Goal: Task Accomplishment & Management: Manage account settings

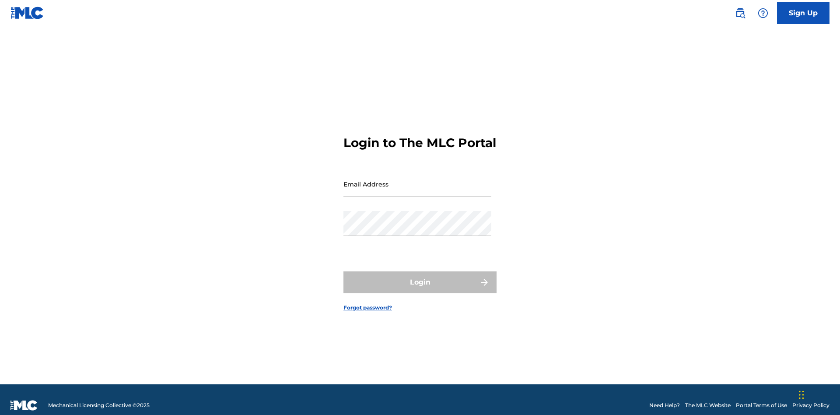
scroll to position [11, 0]
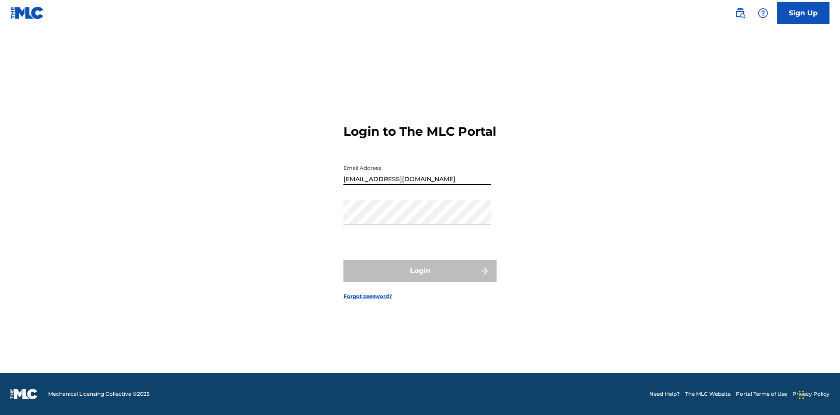
type input "Duke.McTesterson@gmail.com"
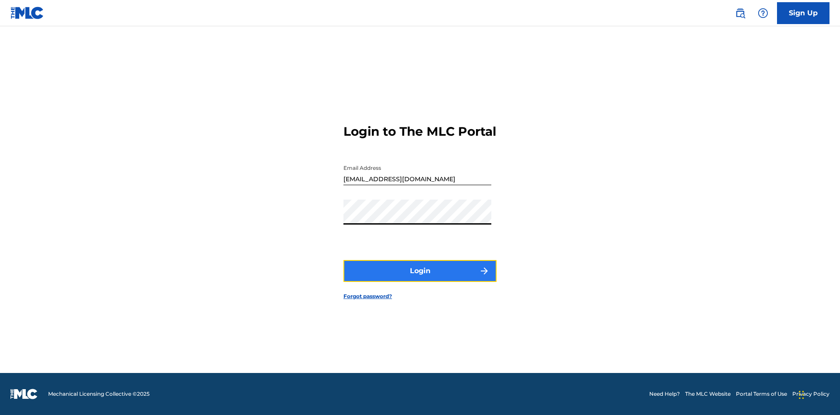
click at [420, 278] on button "Login" at bounding box center [420, 271] width 153 height 22
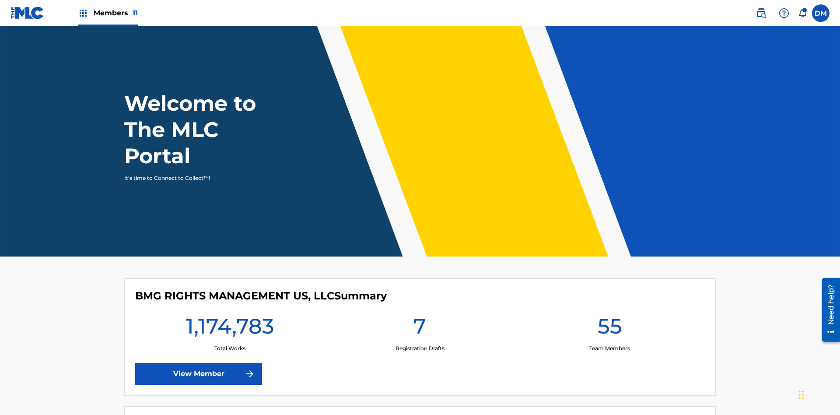
click at [108, 13] on span "Members 11" at bounding box center [116, 13] width 44 height 10
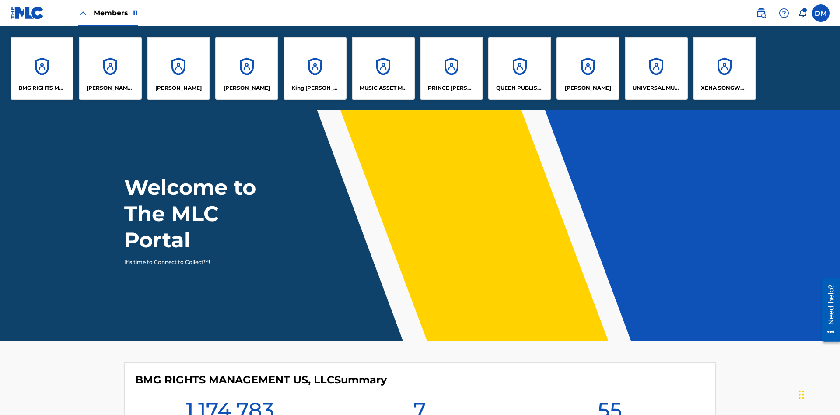
scroll to position [32, 0]
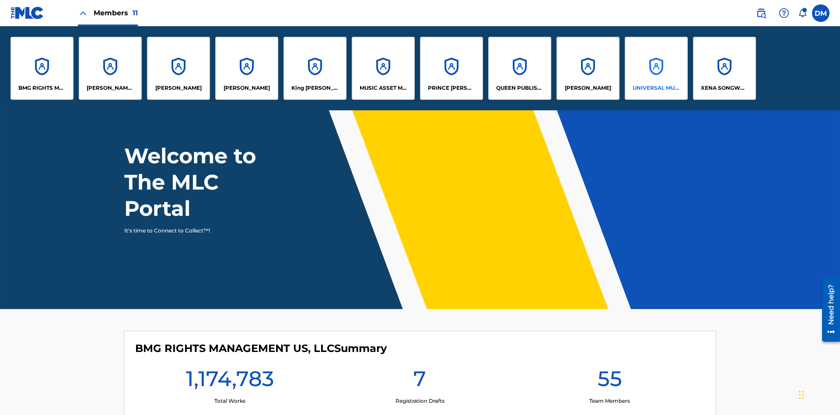
click at [656, 88] on p "UNIVERSAL MUSIC PUB GROUP" at bounding box center [657, 88] width 48 height 8
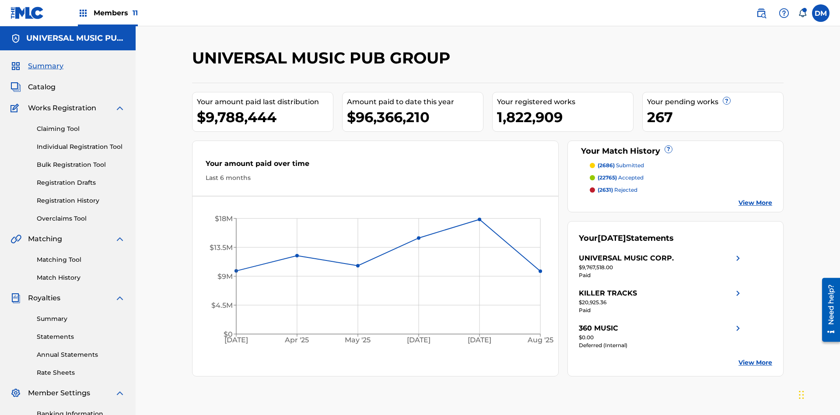
scroll to position [128, 0]
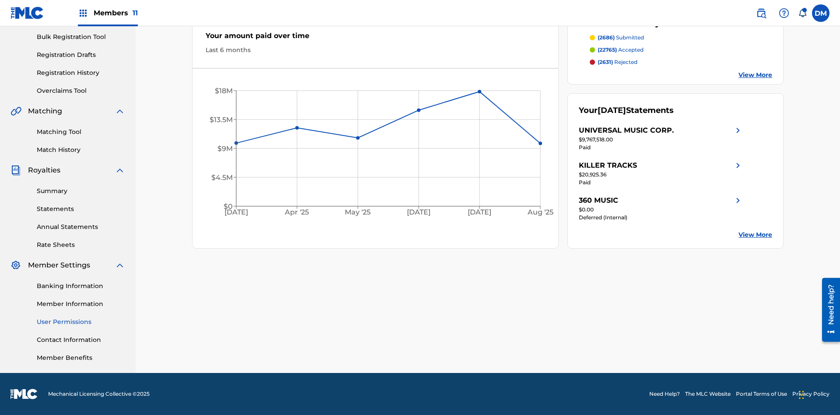
click at [81, 322] on link "User Permissions" at bounding box center [81, 321] width 88 height 9
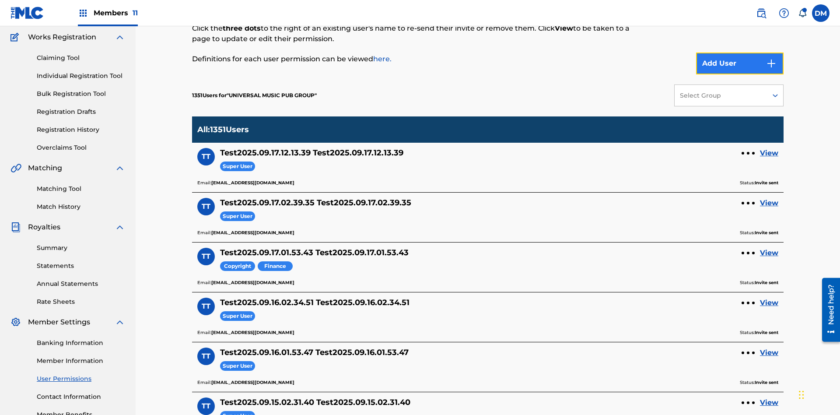
click at [740, 63] on button "Add User" at bounding box center [740, 64] width 88 height 22
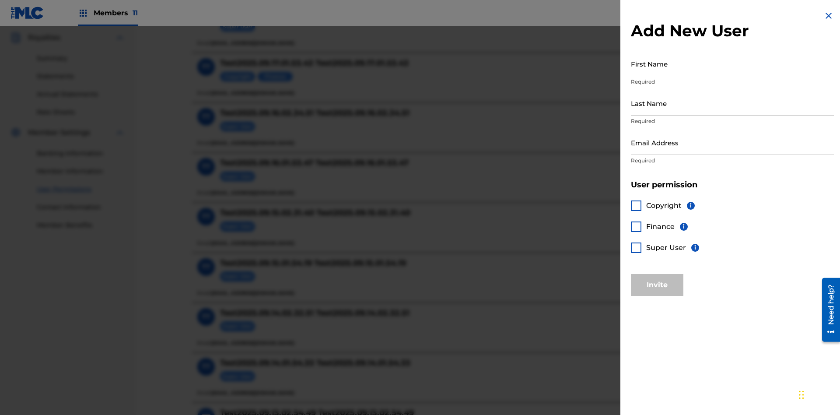
scroll to position [259, 0]
click at [733, 63] on input "First Name" at bounding box center [732, 63] width 203 height 25
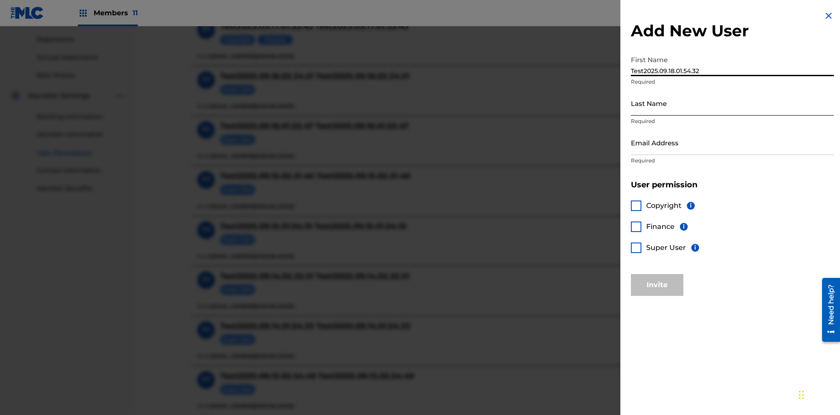
type input "Test2025.09.18.01.54.32"
click at [733, 103] on input "Last Name" at bounding box center [732, 103] width 203 height 25
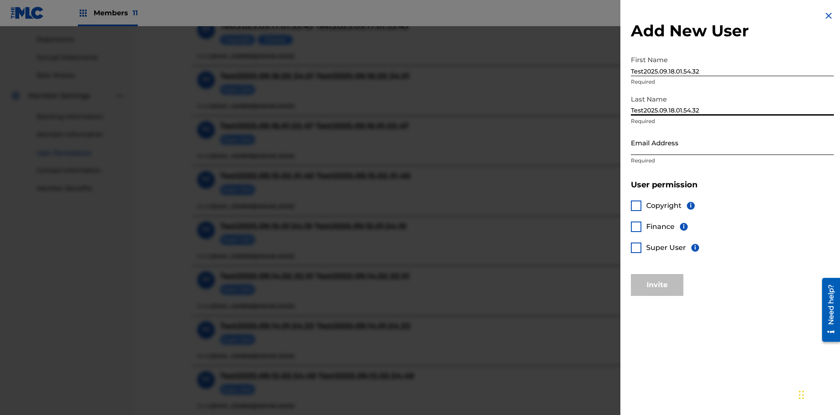
type input "Test2025.09.18.01.54.32"
click at [733, 142] on input "Email Address" at bounding box center [732, 142] width 203 height 25
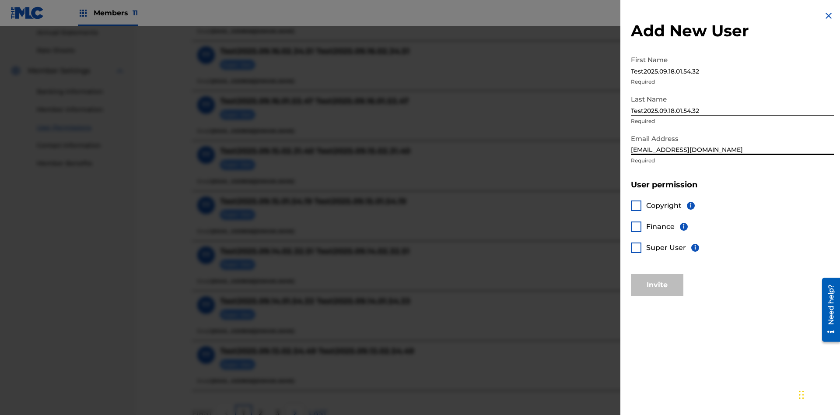
type input "8ad9b78f-4faa-4909-aa01-ab224f9ca565@mailslurp.biz"
click at [636, 247] on div at bounding box center [636, 247] width 11 height 11
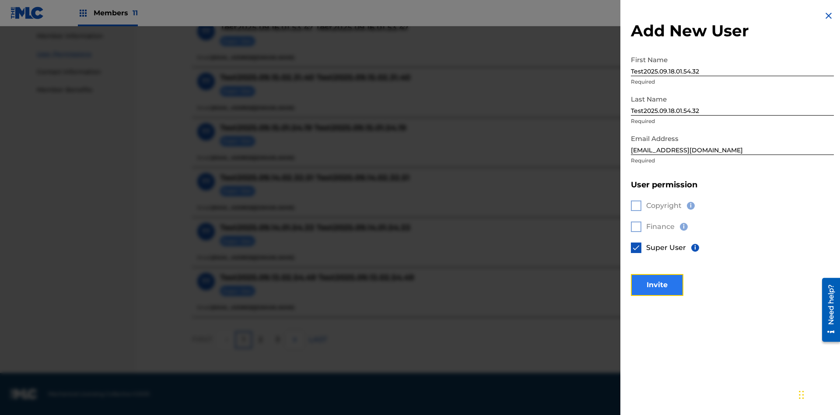
click at [657, 285] on button "Invite" at bounding box center [657, 285] width 53 height 22
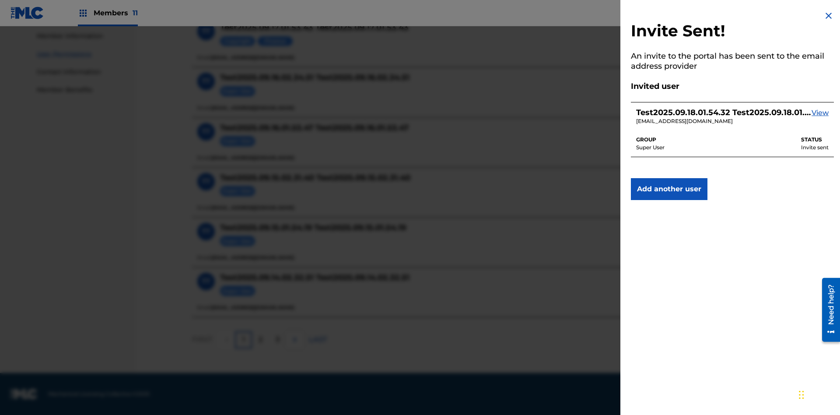
click at [829, 16] on img at bounding box center [829, 16] width 11 height 11
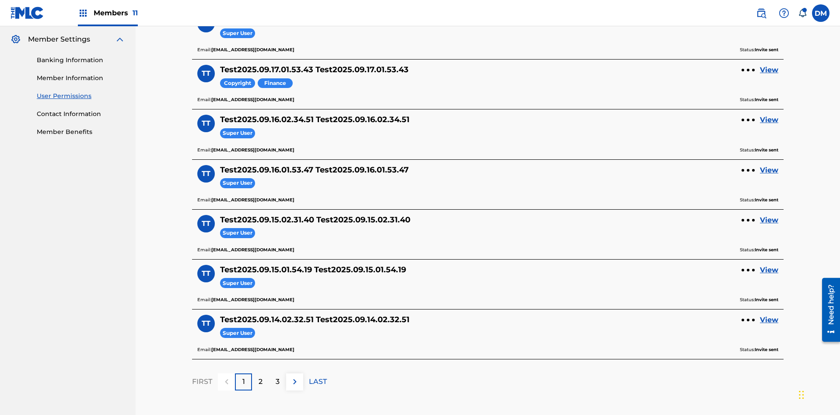
scroll to position [305, 0]
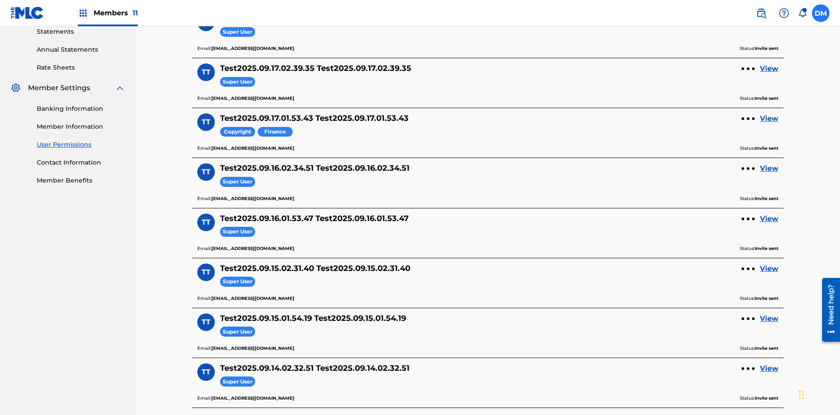
click at [821, 13] on label at bounding box center [821, 13] width 18 height 18
click at [821, 13] on input "DM Duke McTesterson duke.mctesterson@gmail.com Notification Preferences Profile…" at bounding box center [821, 13] width 0 height 0
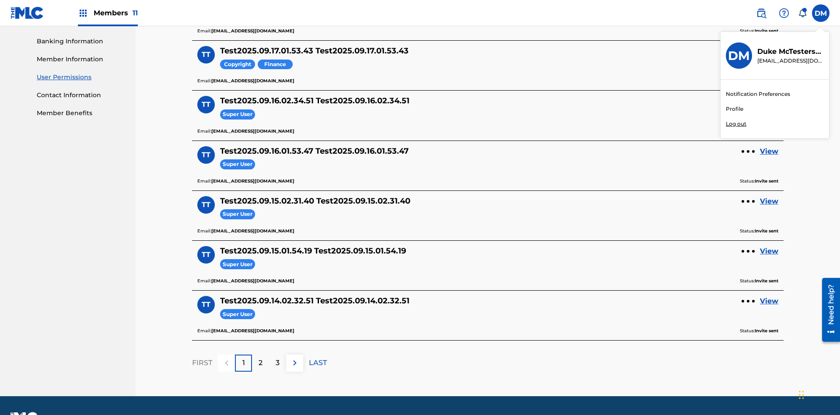
click at [736, 124] on p "Log out" at bounding box center [736, 124] width 21 height 8
click at [821, 13] on input "DM Duke McTesterson duke.mctesterson@gmail.com Notification Preferences Profile…" at bounding box center [821, 13] width 0 height 0
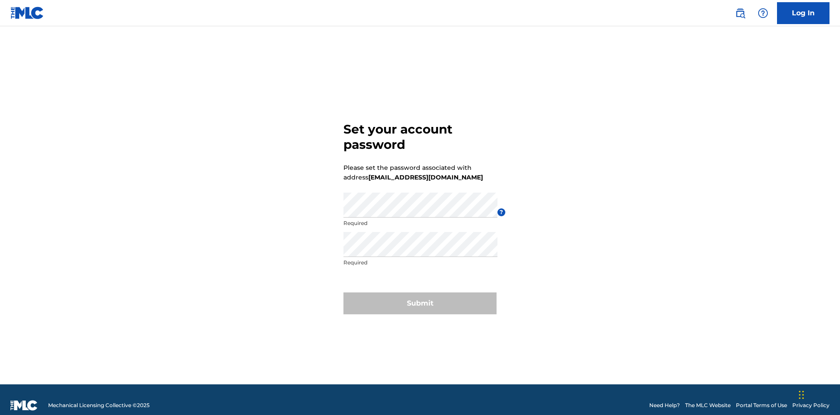
scroll to position [11, 0]
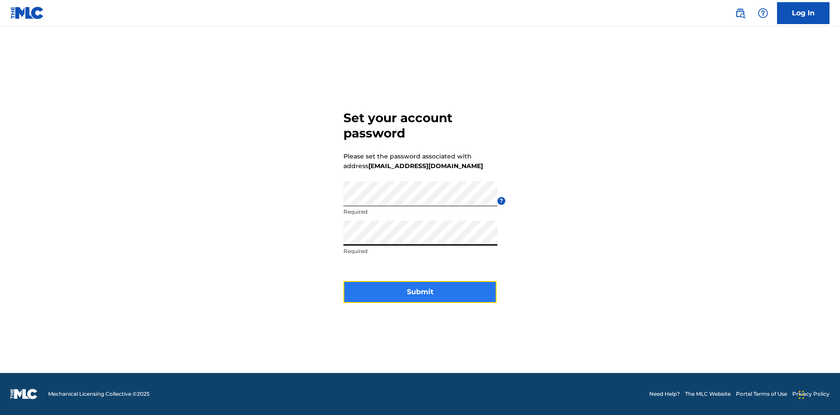
click at [420, 297] on button "Submit" at bounding box center [420, 292] width 153 height 22
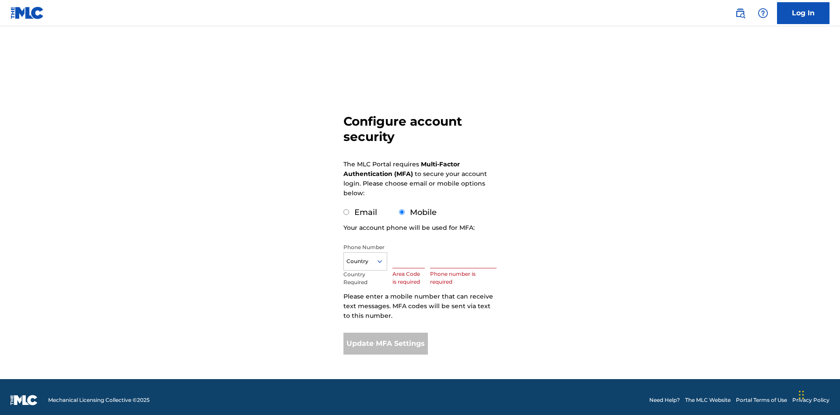
scroll to position [9, 0]
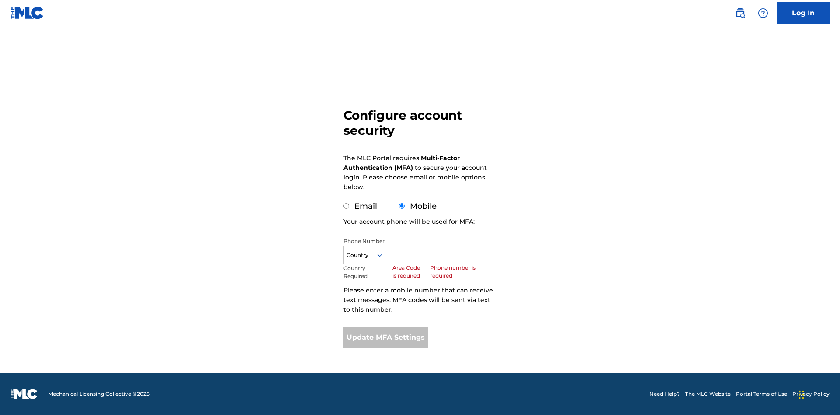
click at [402, 206] on input "Mobile" at bounding box center [402, 206] width 6 height 6
click at [383, 255] on icon at bounding box center [380, 255] width 8 height 8
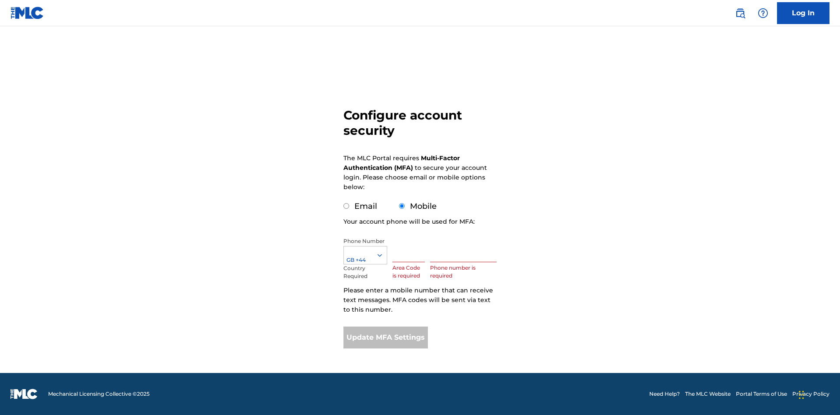
click at [411, 250] on input "text" at bounding box center [409, 249] width 32 height 25
type input "749"
click at [465, 250] on input "text" at bounding box center [463, 249] width 67 height 25
type input "2881350"
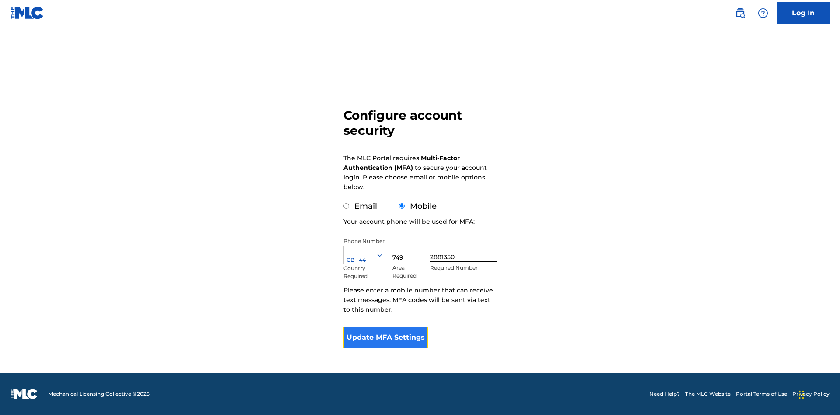
click at [386, 337] on button "Update MFA Settings" at bounding box center [386, 338] width 84 height 22
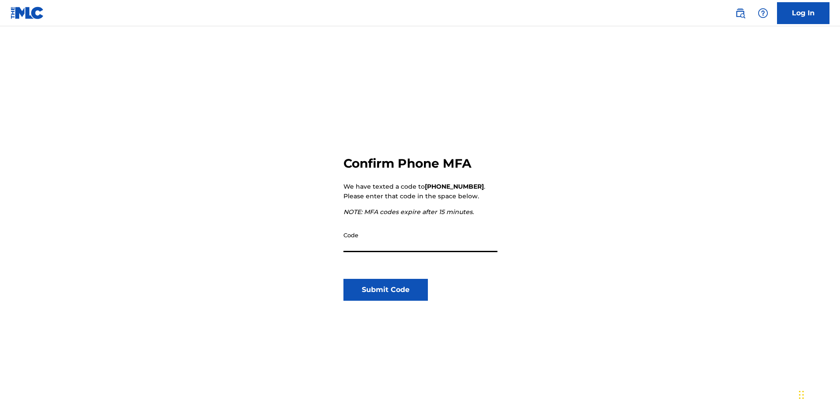
scroll to position [91, 0]
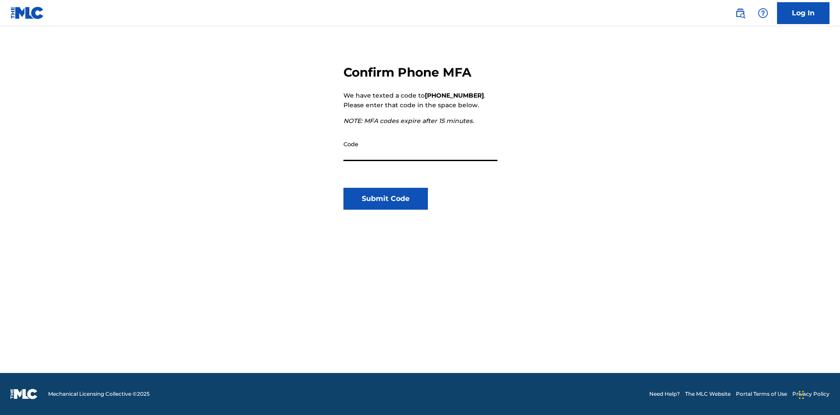
click at [421, 148] on input "Code" at bounding box center [421, 148] width 154 height 25
type input "212524"
click at [386, 199] on button "Submit Code" at bounding box center [386, 199] width 84 height 22
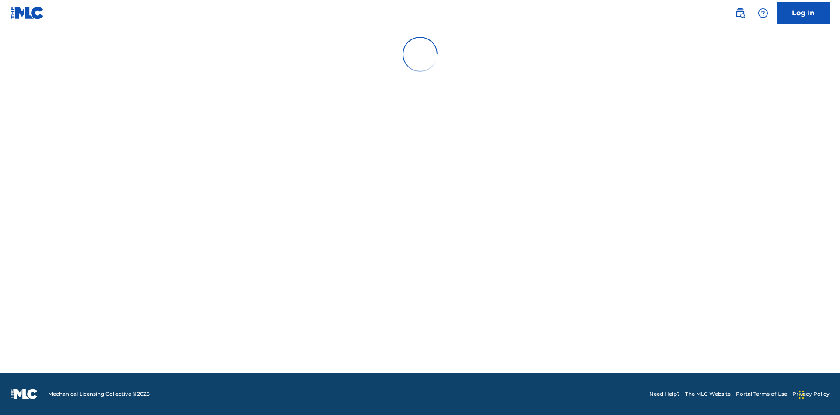
scroll to position [0, 0]
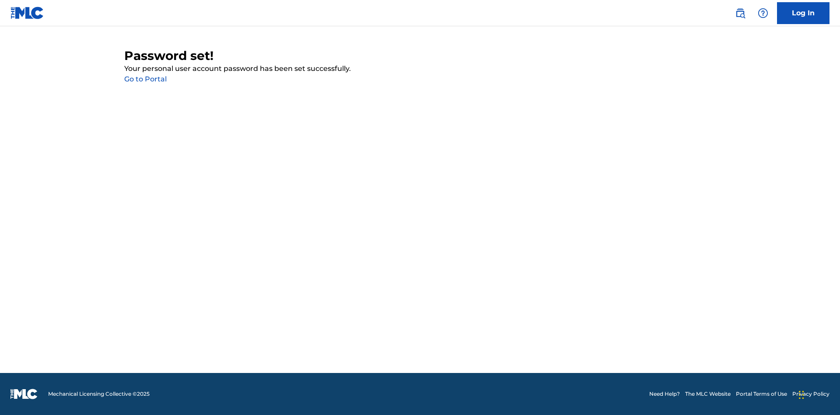
click at [145, 79] on link "Go to Portal" at bounding box center [145, 79] width 42 height 8
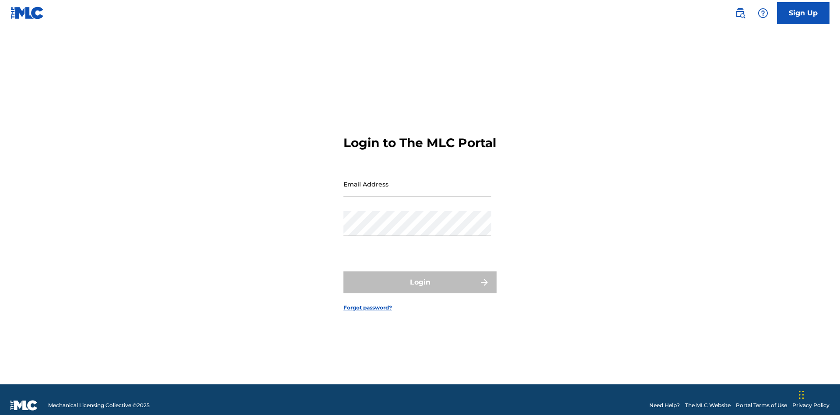
scroll to position [11, 0]
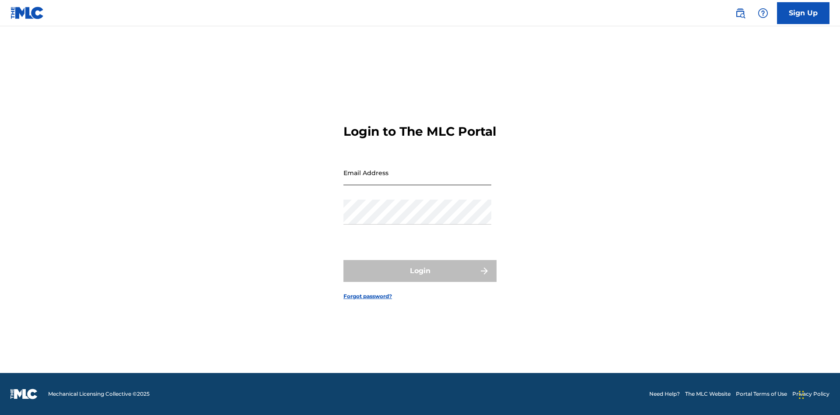
click at [418, 180] on input "Email Address" at bounding box center [418, 172] width 148 height 25
type input "8ad9b78f-4faa-4909-aa01-ab224f9ca565@mailslurp.biz"
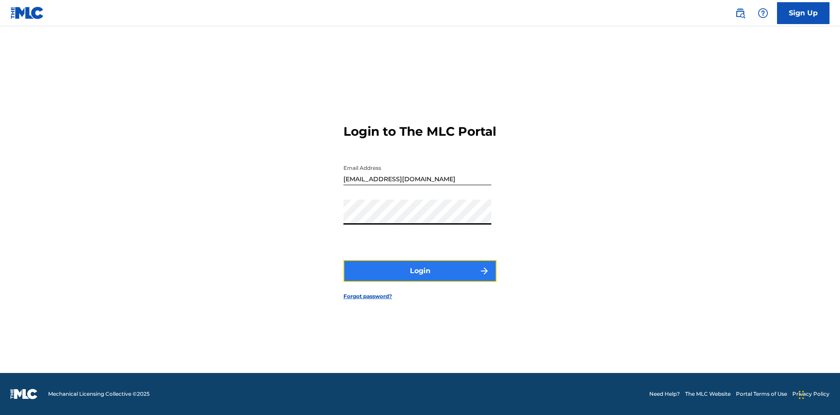
click at [420, 278] on button "Login" at bounding box center [420, 271] width 153 height 22
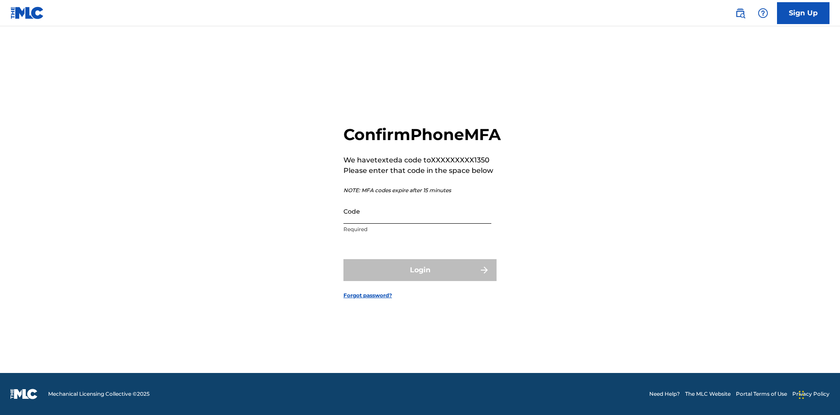
click at [418, 221] on input "Code" at bounding box center [418, 211] width 148 height 25
type input "235791"
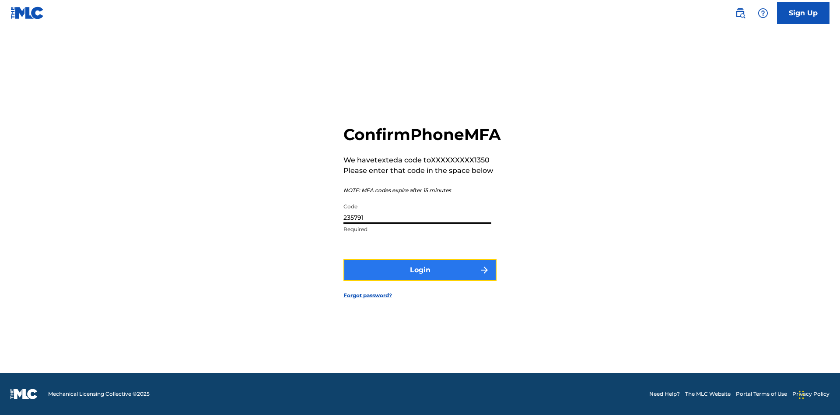
click at [420, 280] on button "Login" at bounding box center [420, 270] width 153 height 22
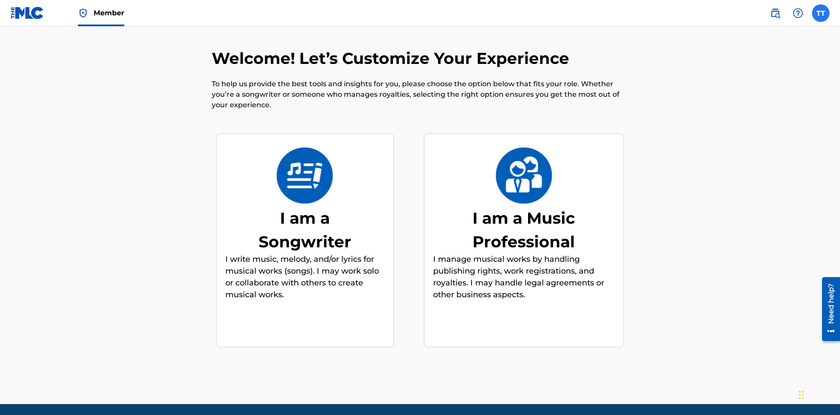
click at [821, 13] on label at bounding box center [821, 13] width 18 height 18
click at [821, 13] on input "TT Test2025.09.18.01.54.32 Test2025.09.18.01.54.32 8ad9b78f-4faa-4909-aa01-ab22…" at bounding box center [821, 13] width 0 height 0
click at [735, 109] on link "Profile" at bounding box center [735, 109] width 18 height 8
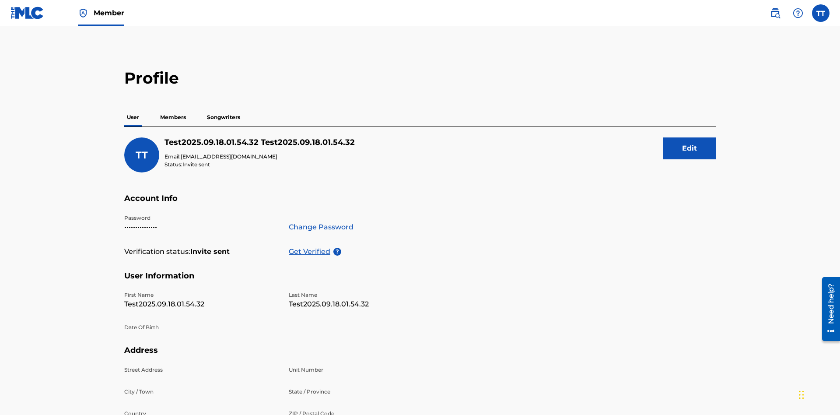
click at [173, 108] on p "Members" at bounding box center [173, 117] width 31 height 18
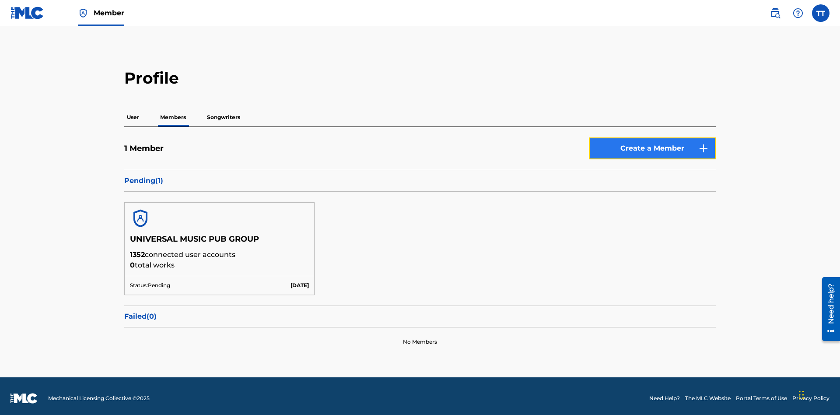
click at [653, 144] on button "Create a Member" at bounding box center [652, 148] width 127 height 22
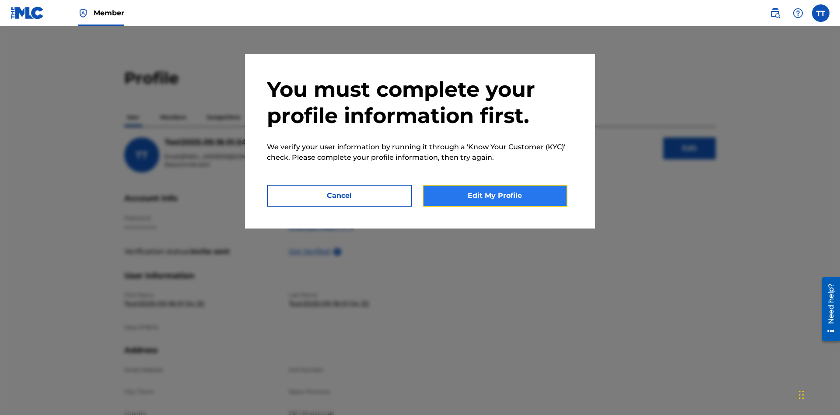
click at [495, 196] on button "Edit My Profile" at bounding box center [495, 196] width 145 height 22
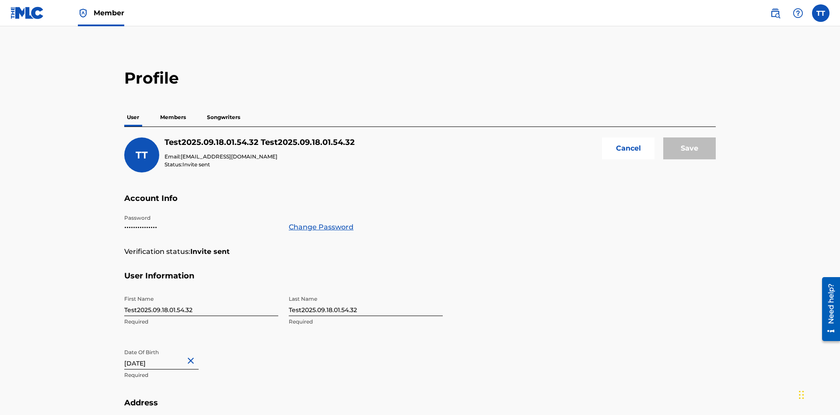
click at [201, 291] on input "Test2025.09.18.01.54.32" at bounding box center [201, 303] width 154 height 25
type input "Test2025.09.18.01.54.32Krystal"
click at [366, 291] on input "Test2025.09.18.01.54.32" at bounding box center [366, 303] width 154 height 25
type input "Test2025.09.18.01.54.32Ribble"
click at [169, 344] on input "September 18 2012" at bounding box center [161, 356] width 74 height 25
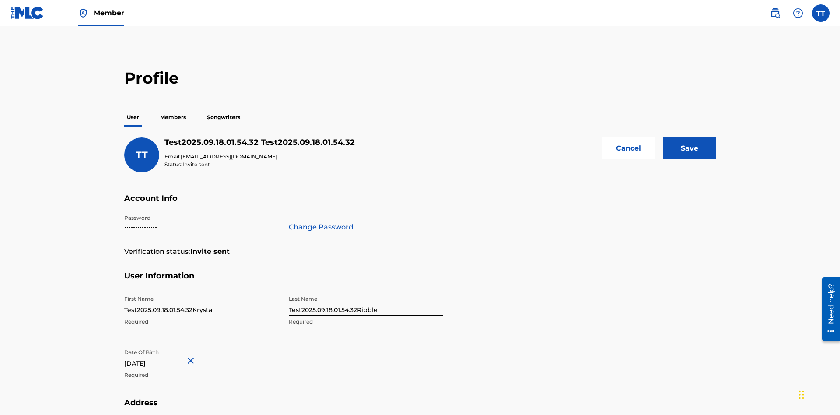
select select "8"
select select "2012"
click at [161, 380] on select "January February March April May June July August September October November De…" at bounding box center [162, 385] width 50 height 10
select select "0"
click at [213, 380] on select "1900 1901 1902 1903 1904 1905 1906 1907 1908 1909 1910 1911 1912 1913 1914 1915…" at bounding box center [214, 385] width 28 height 10
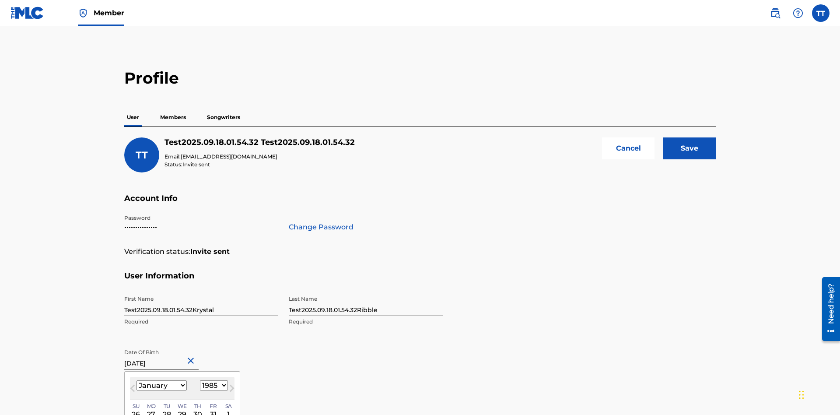
click at [213, 380] on select "1900 1901 1902 1903 1904 1905 1906 1907 1908 1909 1910 1911 1912 1913 1914 1915…" at bounding box center [214, 385] width 28 height 10
type input "January 8 1985"
type input "9909 Elks Run Rd"
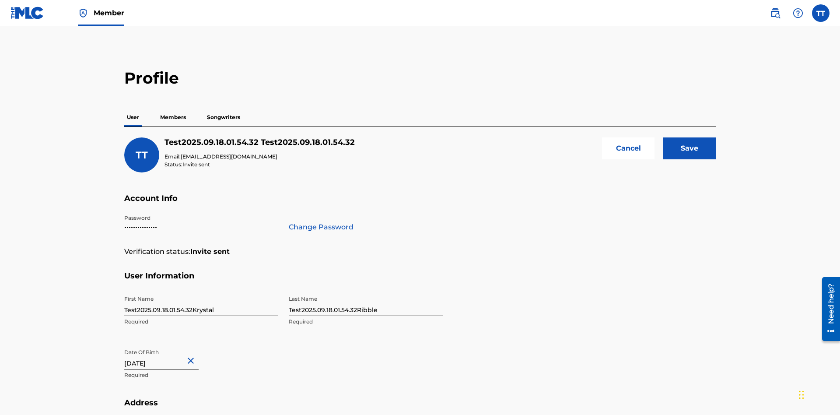
type input "Roseville"
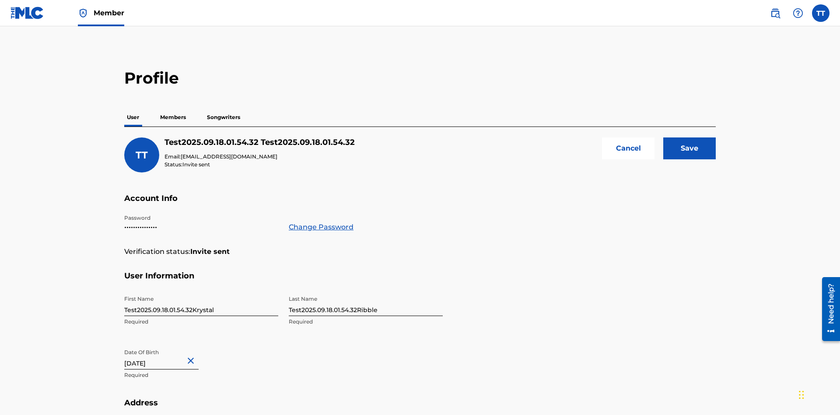
type input "43777"
type input "740"
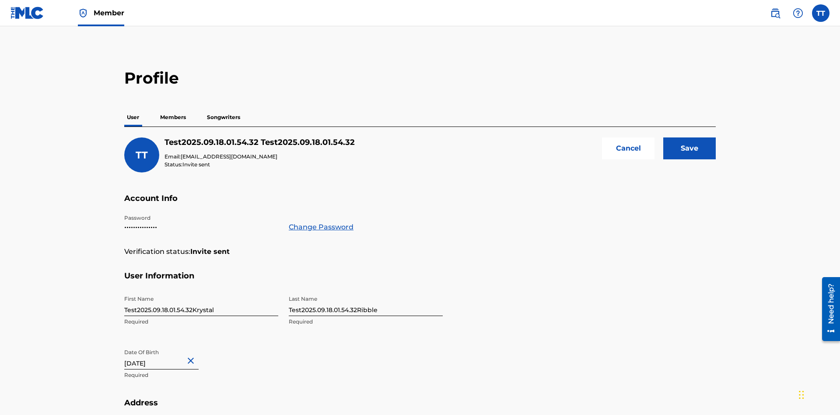
click at [690, 137] on input "Save" at bounding box center [690, 148] width 53 height 22
